Goal: Find specific page/section: Find specific page/section

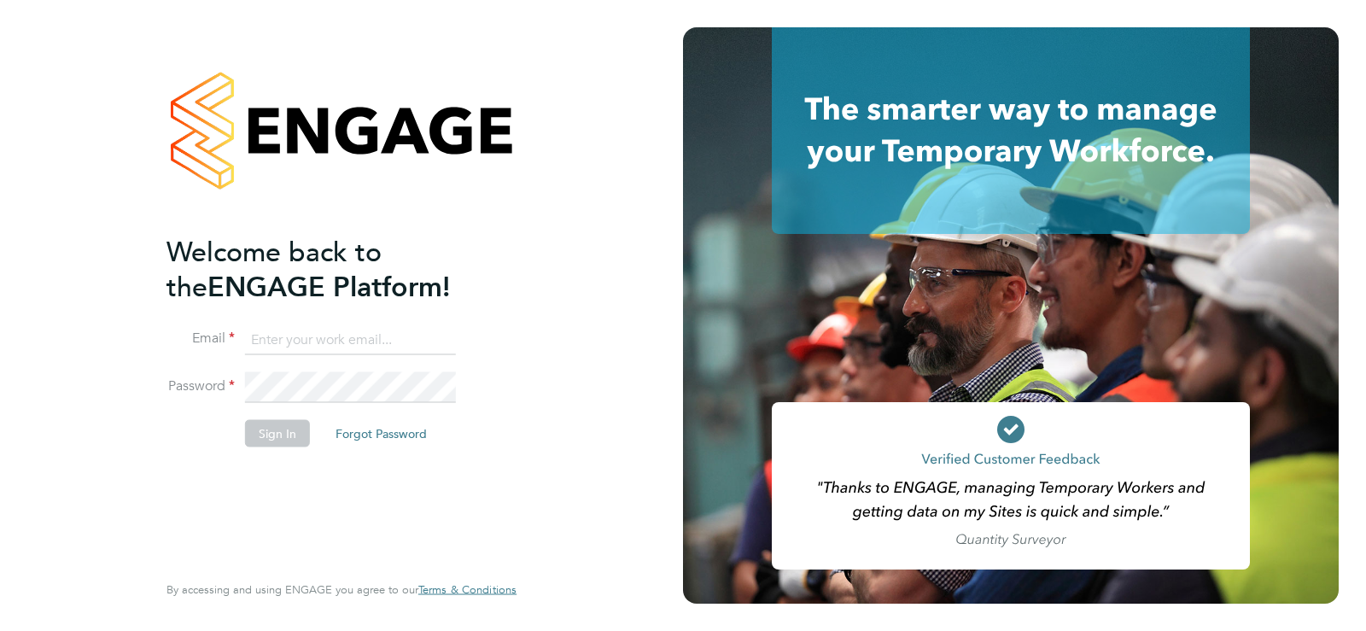
type input "joe.cowling@corepeople.com"
click at [289, 434] on button "Sign In" at bounding box center [277, 432] width 65 height 27
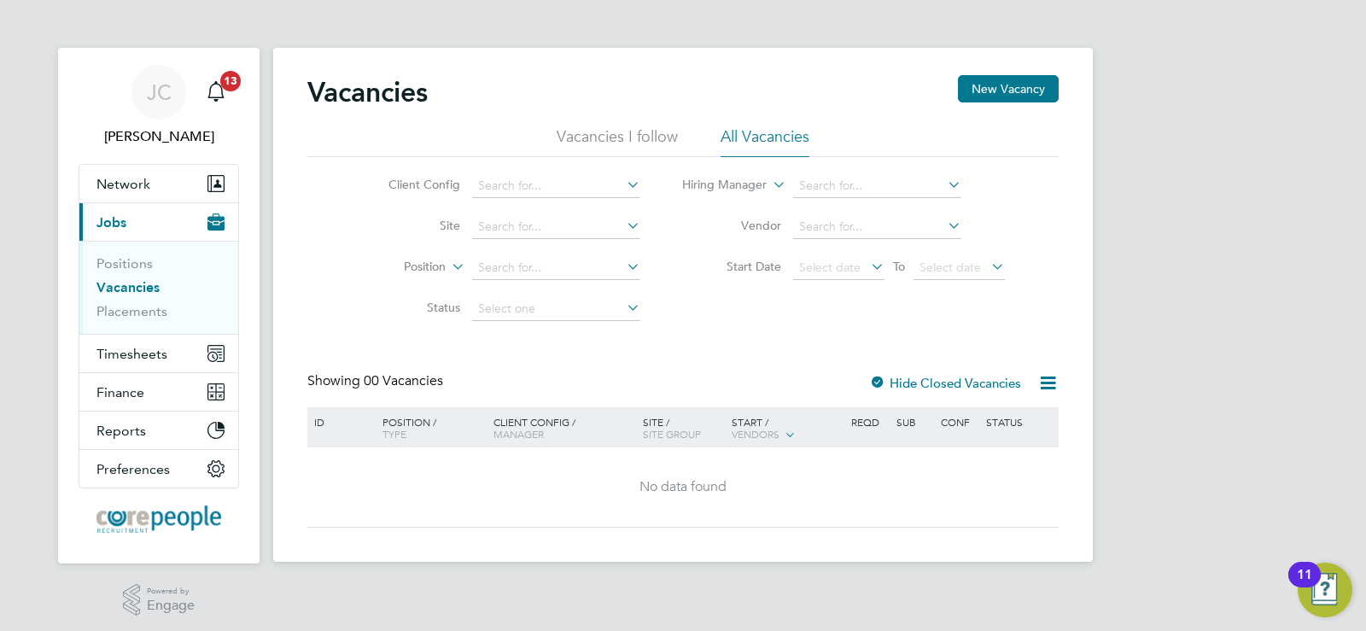
click at [137, 291] on link "Vacancies" at bounding box center [127, 287] width 63 height 16
click at [149, 283] on link "Vacancies" at bounding box center [127, 287] width 63 height 16
click at [941, 384] on label "Hide Closed Vacancies" at bounding box center [945, 383] width 152 height 16
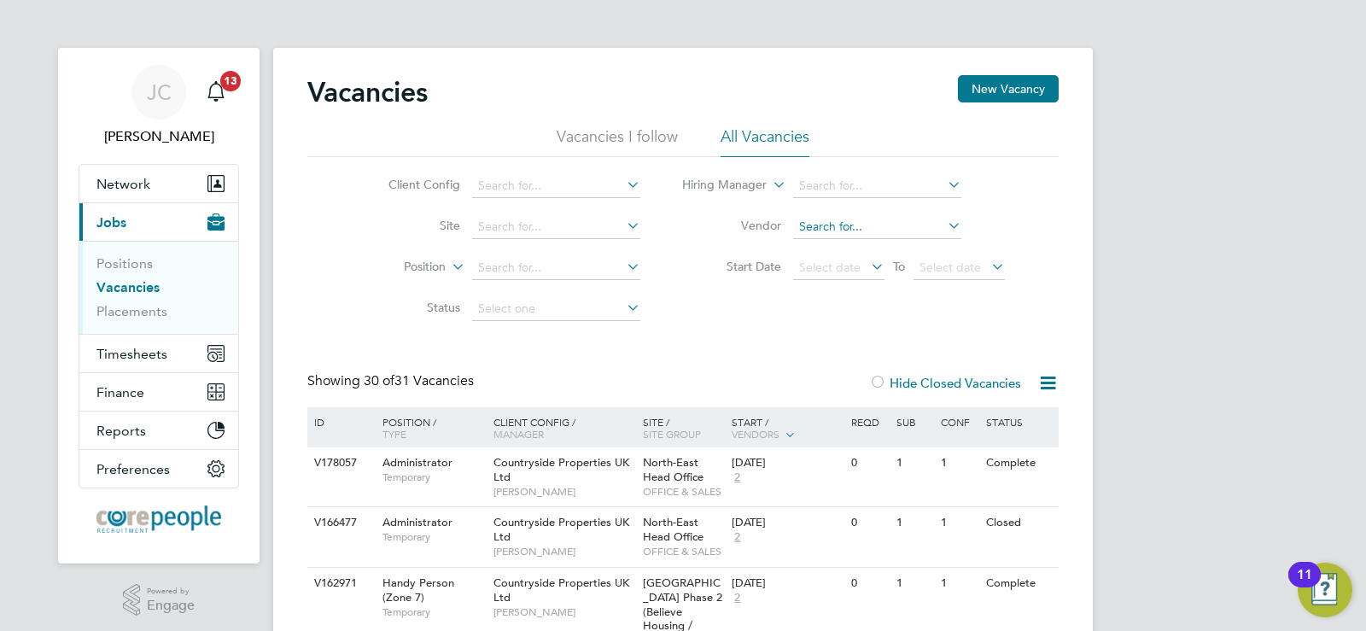
click at [844, 223] on input at bounding box center [877, 227] width 168 height 24
click at [830, 189] on input at bounding box center [877, 186] width 168 height 24
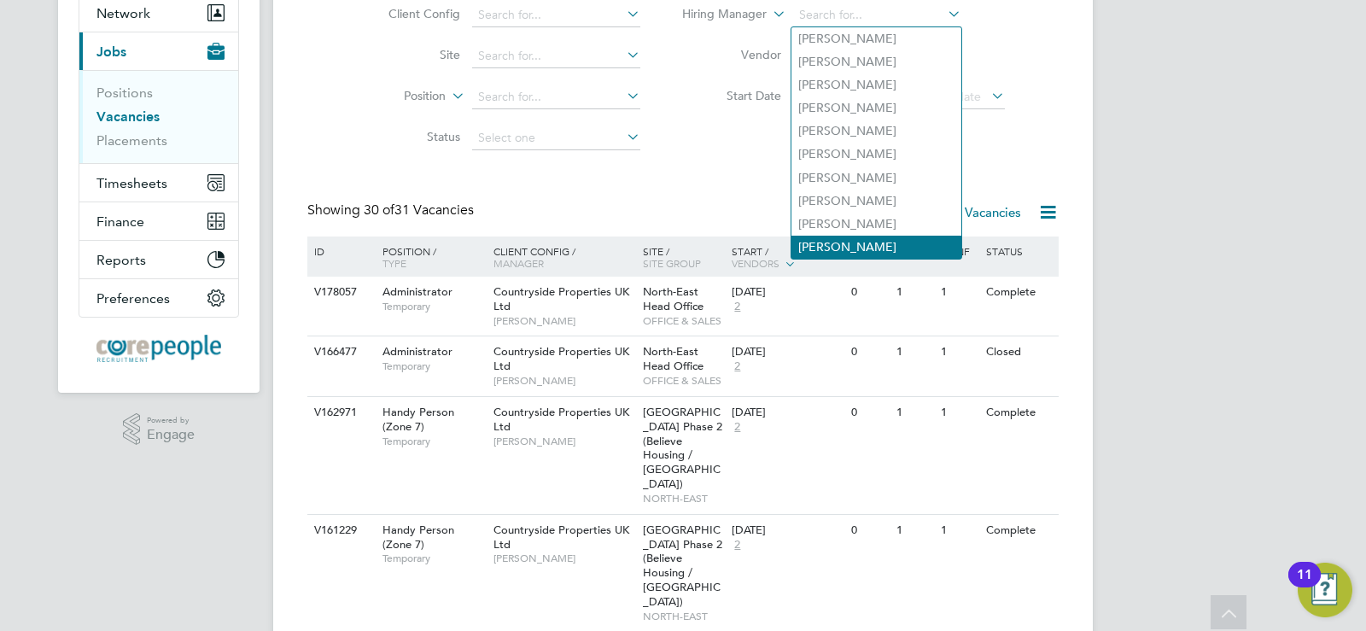
scroll to position [85, 0]
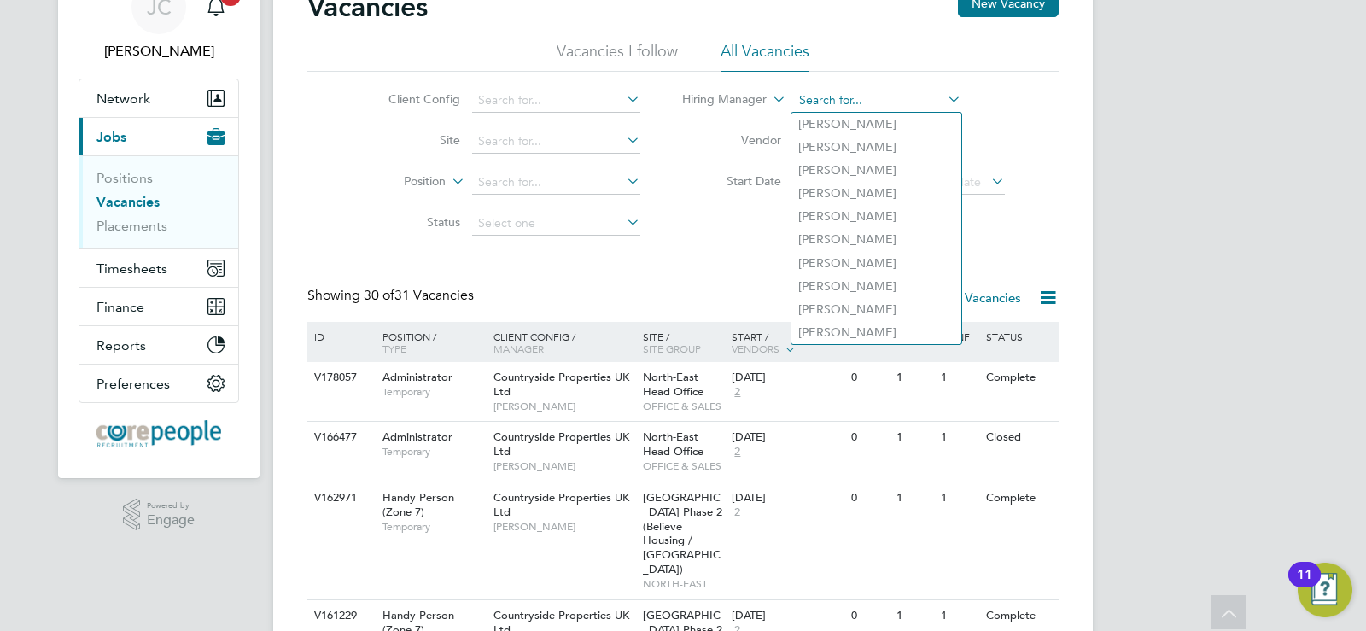
click at [870, 95] on input at bounding box center [877, 101] width 168 height 24
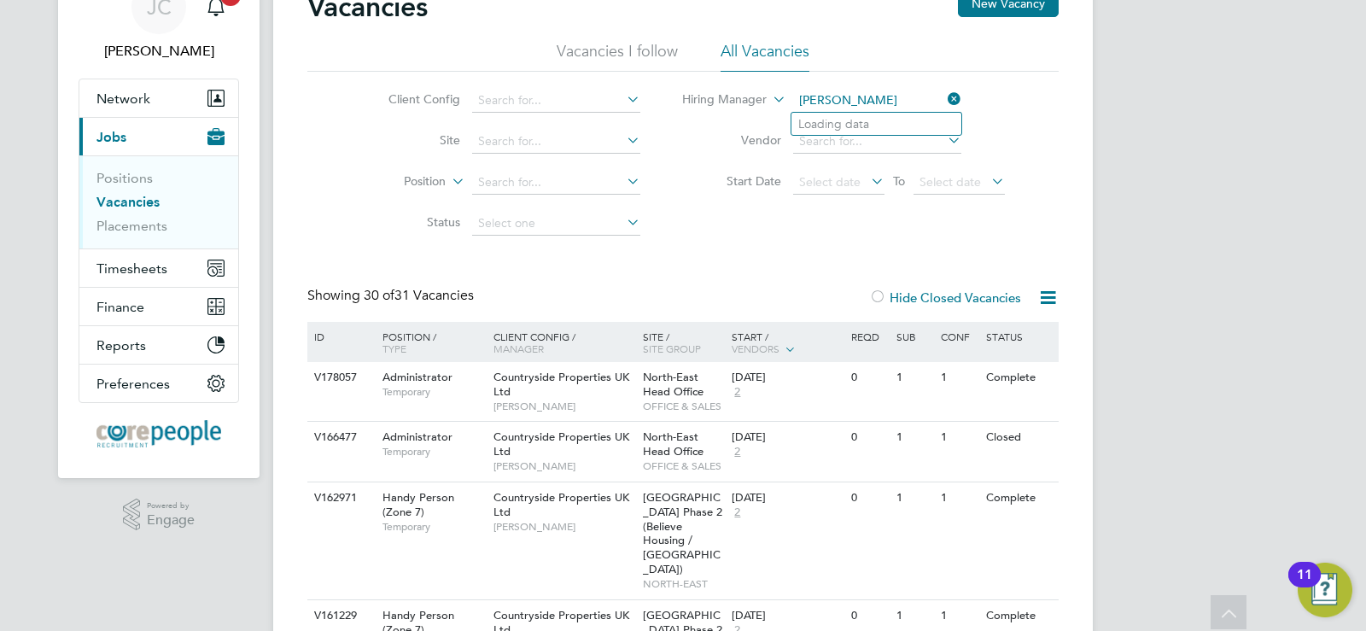
type input "[PERSON_NAME]"
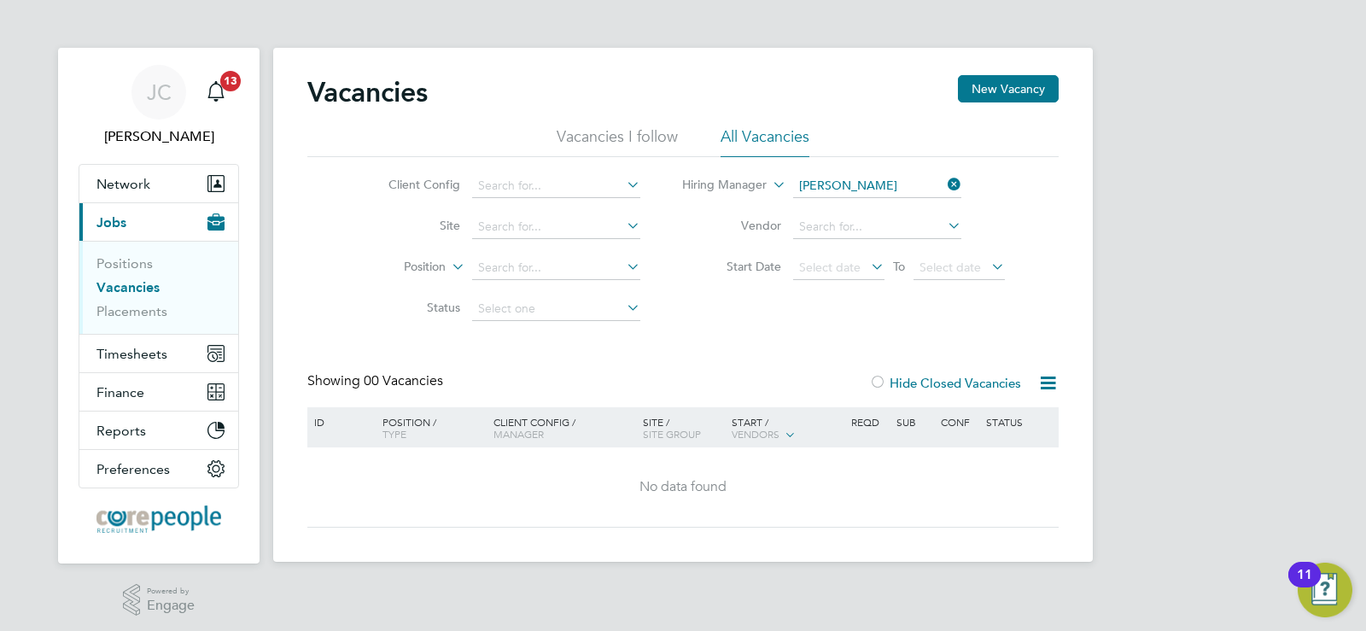
click at [944, 180] on icon at bounding box center [944, 184] width 0 height 24
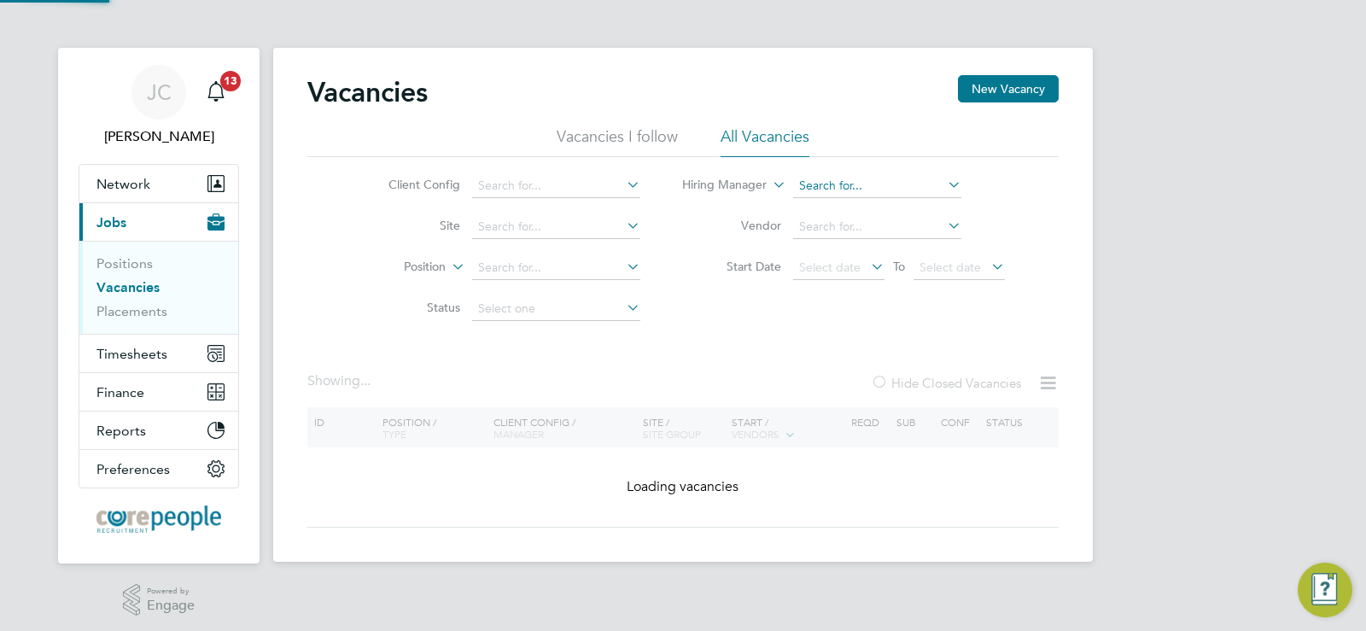
click at [864, 184] on input at bounding box center [877, 186] width 168 height 24
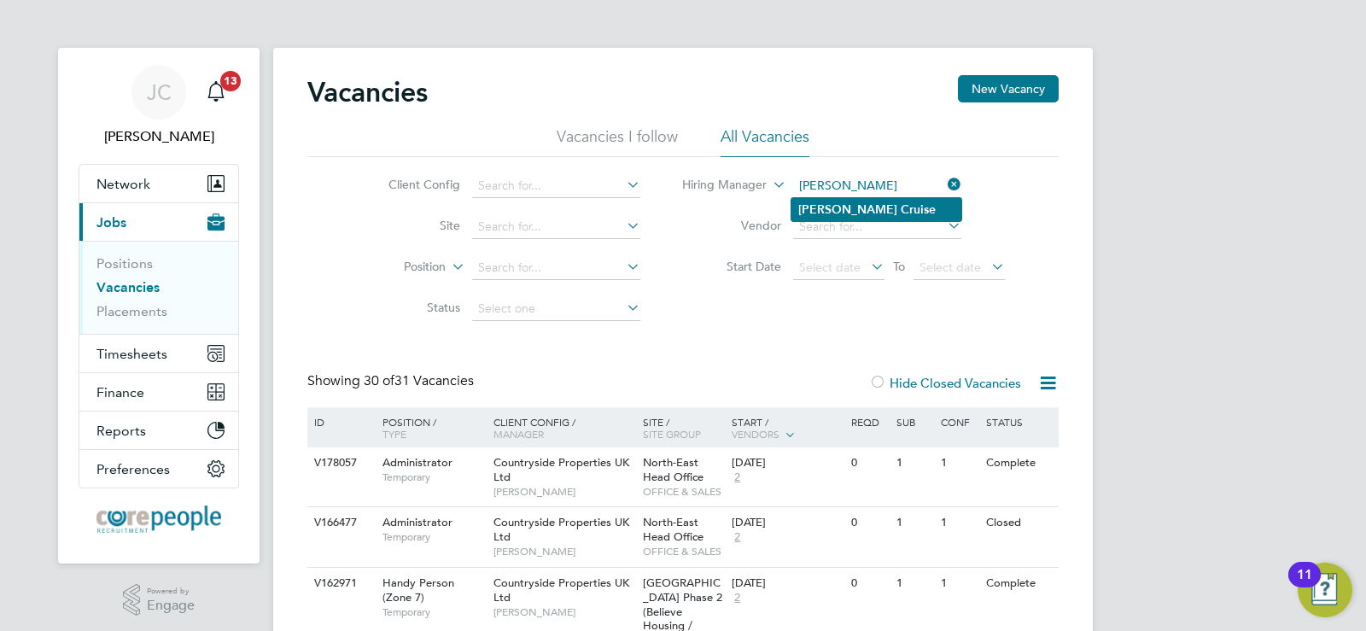
click at [900, 213] on b "Cruise" at bounding box center [917, 209] width 35 height 15
type input "[PERSON_NAME]"
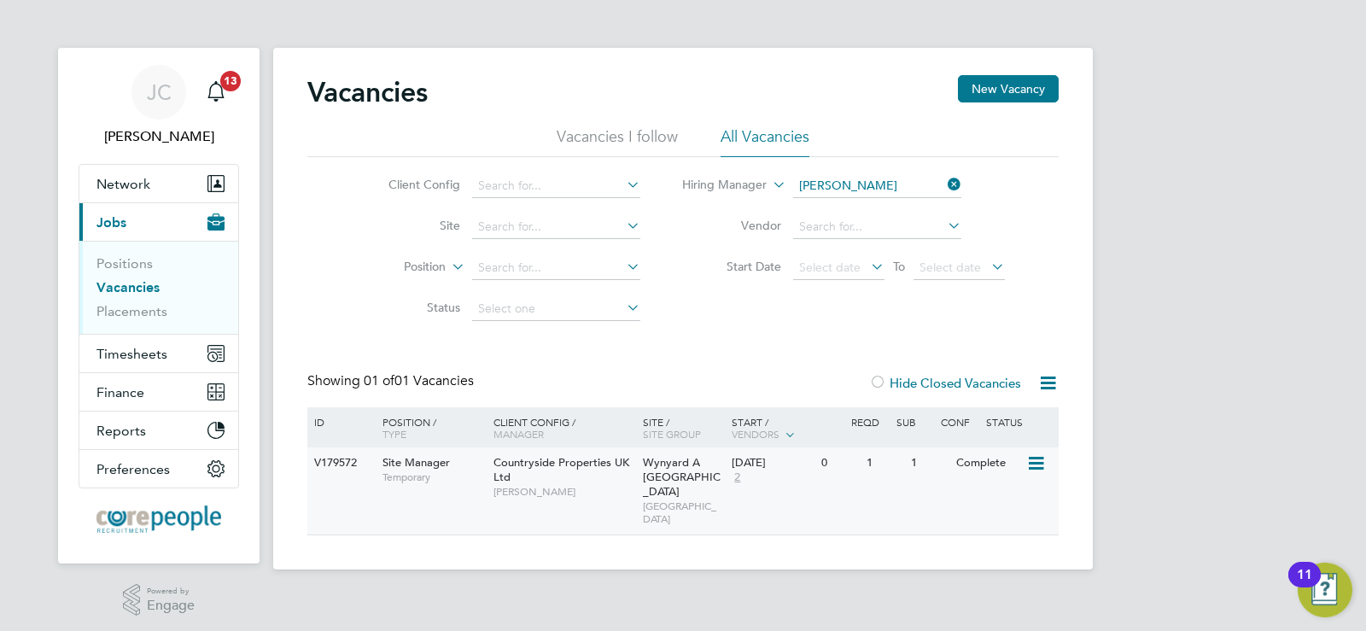
click at [1043, 456] on icon at bounding box center [1034, 463] width 17 height 20
click at [1035, 462] on icon at bounding box center [1034, 463] width 17 height 20
